Goal: Task Accomplishment & Management: Manage account settings

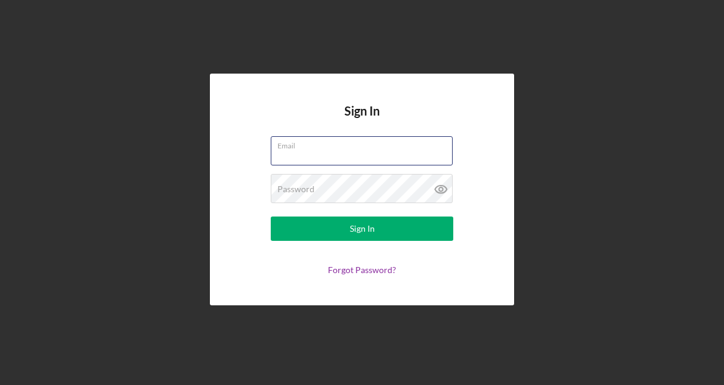
type input "[EMAIL_ADDRESS][DOMAIN_NAME]"
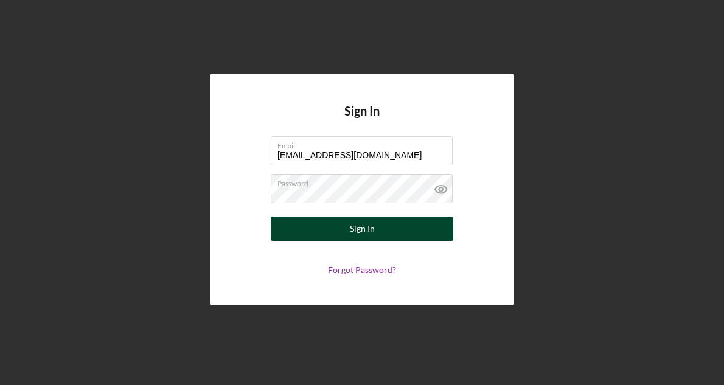
click at [392, 226] on button "Sign In" at bounding box center [362, 229] width 183 height 24
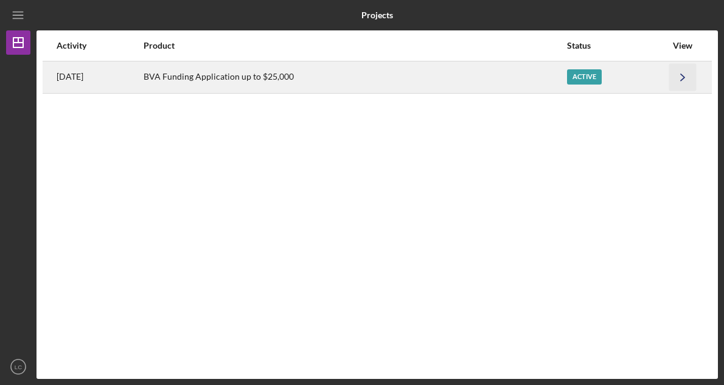
click at [672, 75] on icon "Icon/Navigate" at bounding box center [682, 76] width 27 height 27
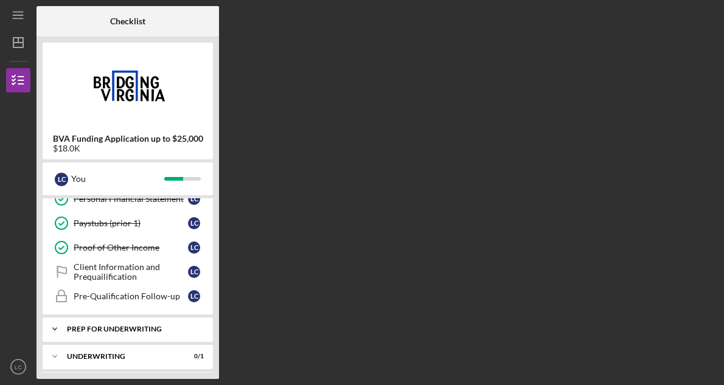
scroll to position [184, 0]
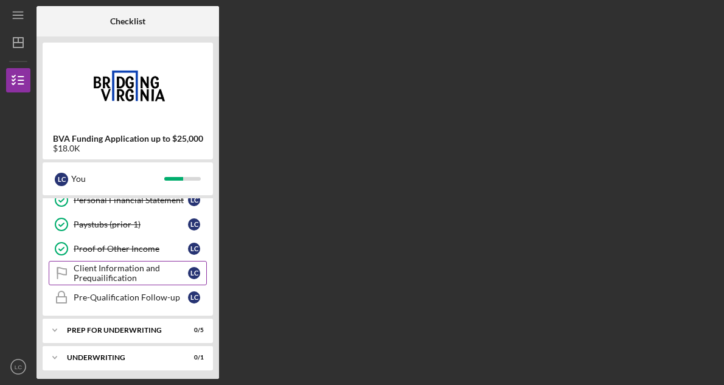
click at [114, 281] on div "Client Information and Prequailification" at bounding box center [131, 272] width 114 height 19
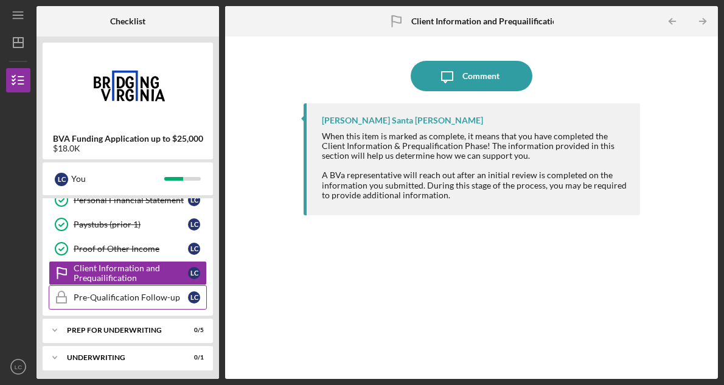
click at [133, 302] on div "Pre-Qualification Follow-up" at bounding box center [131, 298] width 114 height 10
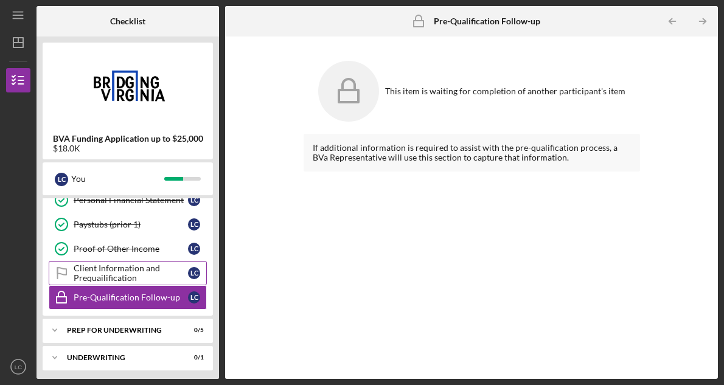
click at [146, 264] on div "Client Information and Prequailification" at bounding box center [131, 272] width 114 height 19
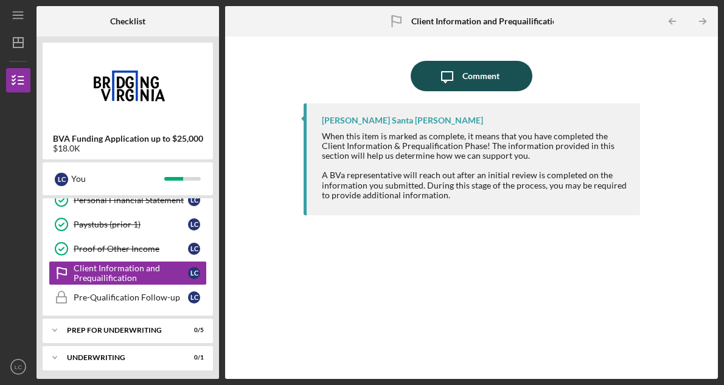
click at [471, 83] on div "Comment" at bounding box center [480, 76] width 37 height 30
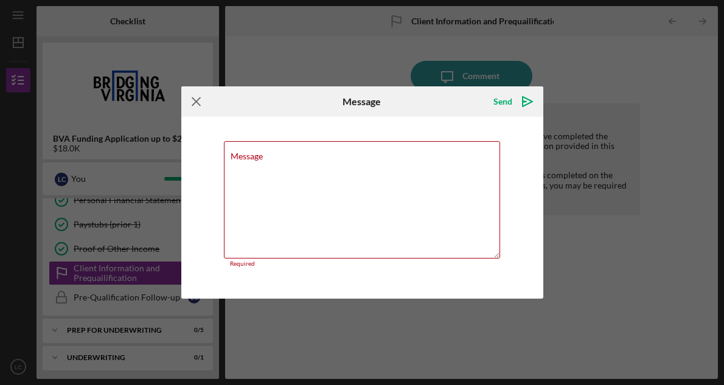
click at [188, 103] on icon "Icon/Menu Close" at bounding box center [196, 101] width 30 height 30
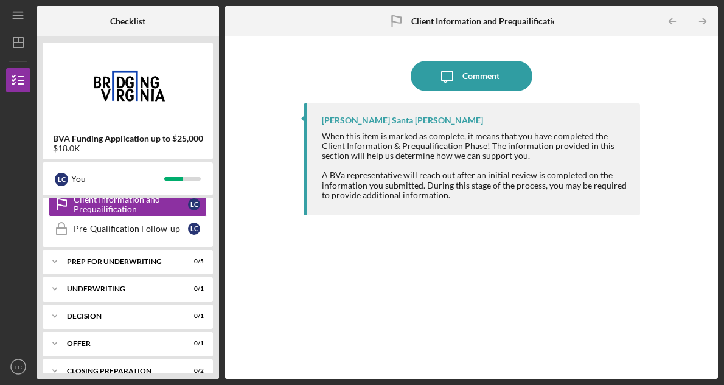
scroll to position [255, 0]
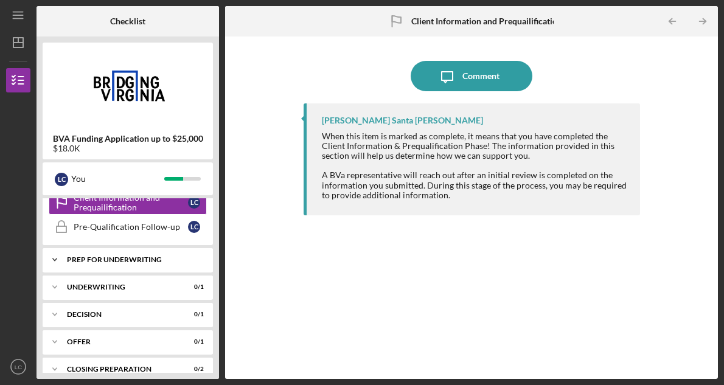
click at [128, 265] on div "Icon/Expander Prep for Underwriting 0 / 5" at bounding box center [128, 260] width 170 height 24
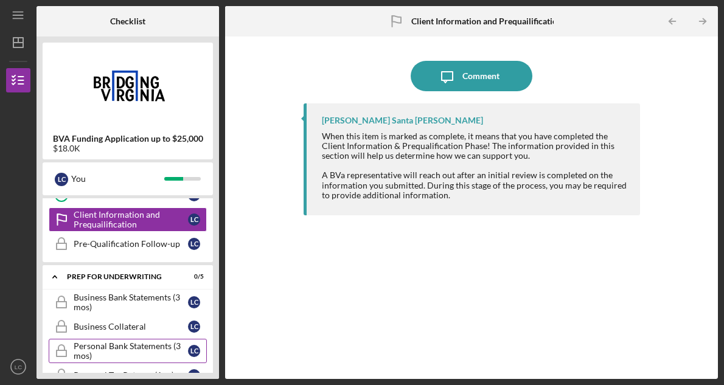
scroll to position [237, 0]
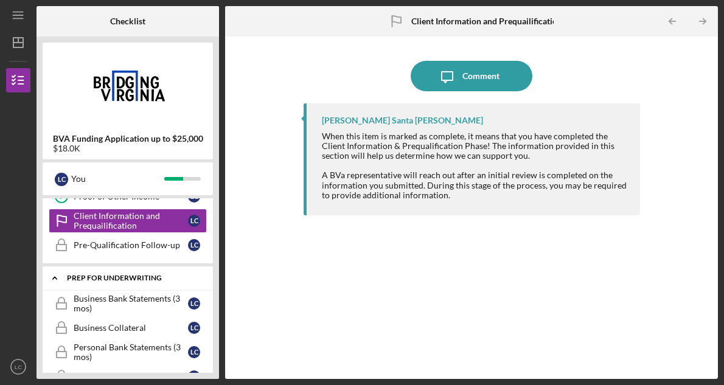
click at [136, 278] on div "Prep for Underwriting" at bounding box center [132, 277] width 131 height 7
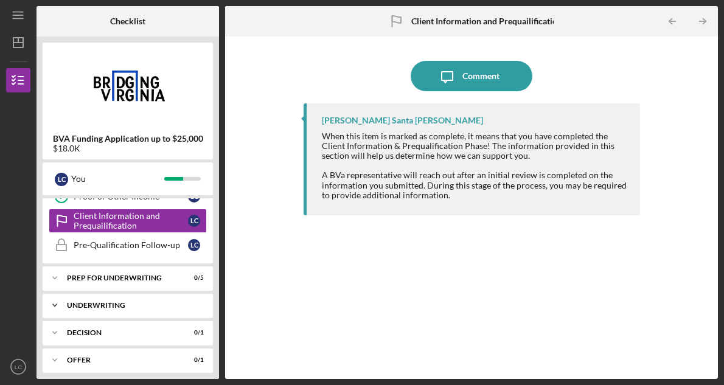
click at [155, 298] on div "Icon/Expander Underwriting 0 / 1" at bounding box center [128, 305] width 170 height 24
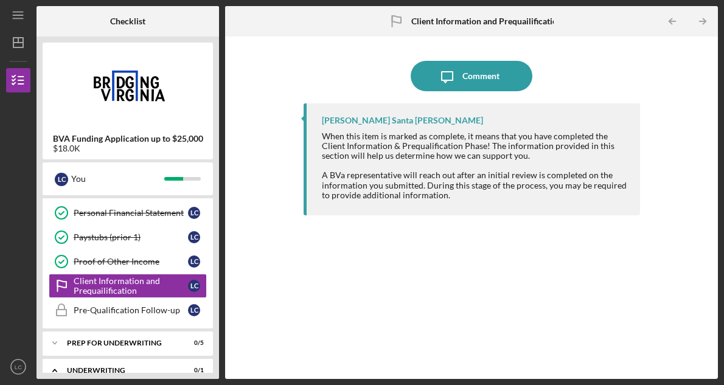
scroll to position [169, 0]
